Goal: Task Accomplishment & Management: Manage account settings

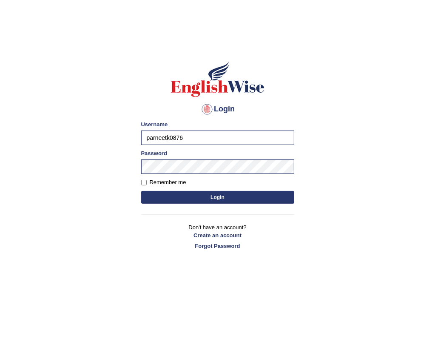
click at [160, 184] on label "Remember me" at bounding box center [163, 182] width 45 height 9
click at [147, 184] on input "Remember me" at bounding box center [144, 183] width 6 height 6
checkbox input "true"
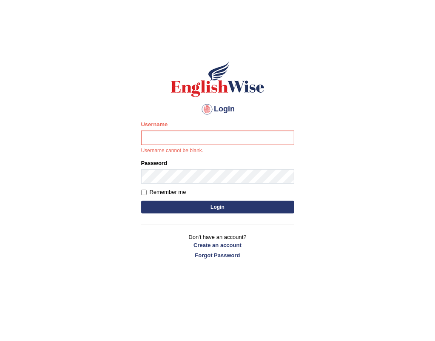
click at [174, 136] on input "Username" at bounding box center [217, 138] width 153 height 14
click at [182, 142] on input "Username" at bounding box center [217, 138] width 153 height 14
type input "parneetk0876"
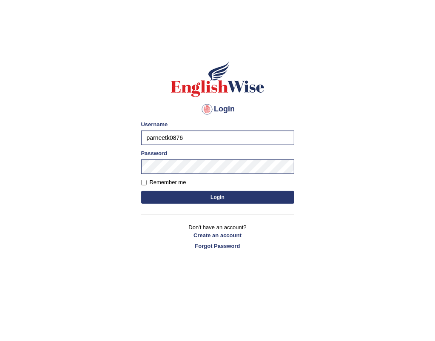
click at [176, 197] on button "Login" at bounding box center [217, 197] width 153 height 13
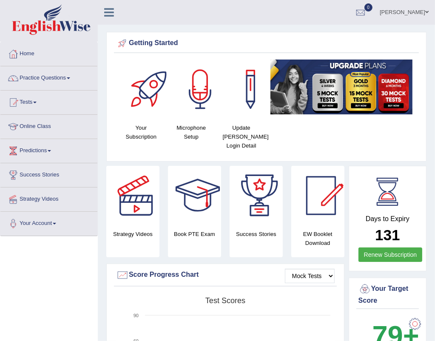
click at [423, 14] on link "Parneet Kaur" at bounding box center [405, 11] width 62 height 22
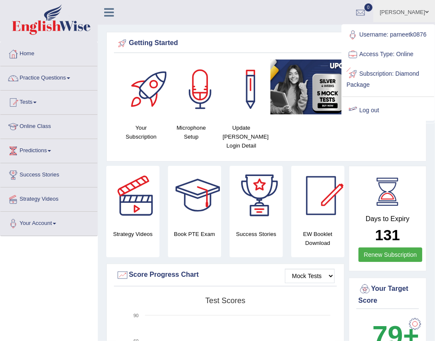
click at [382, 111] on link "Log out" at bounding box center [389, 111] width 92 height 20
